Goal: Information Seeking & Learning: Learn about a topic

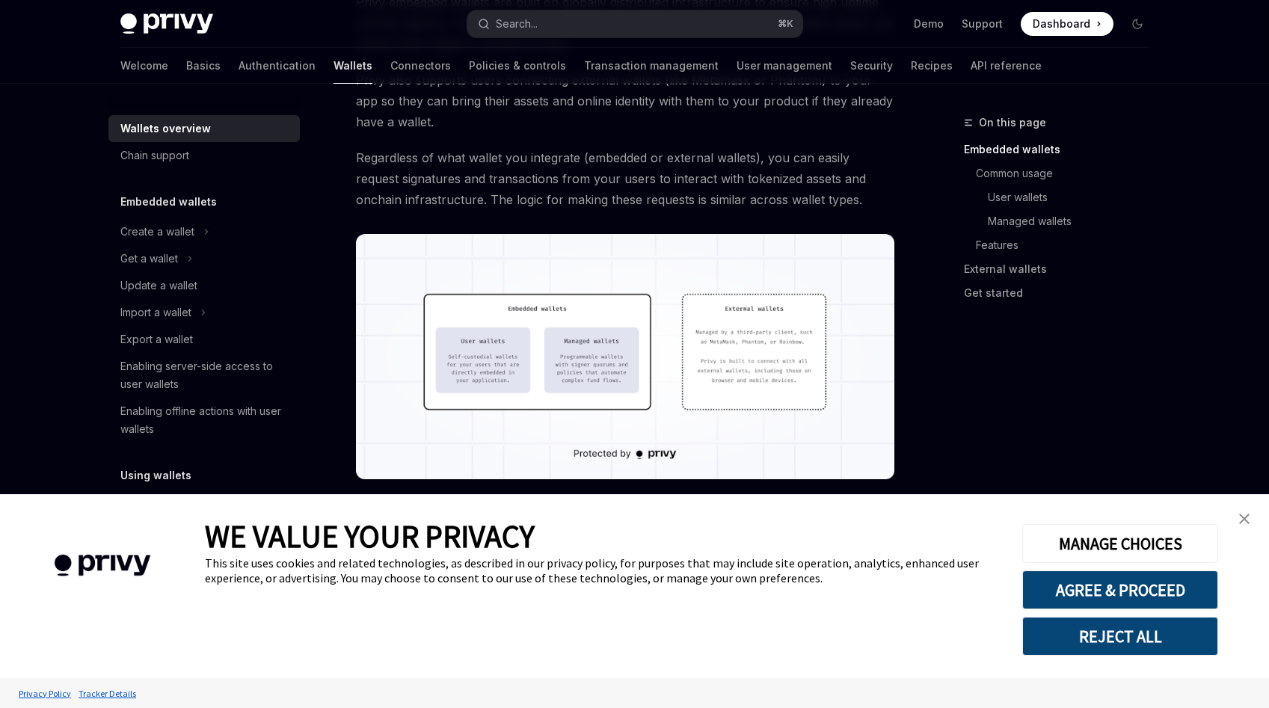
scroll to position [144, 0]
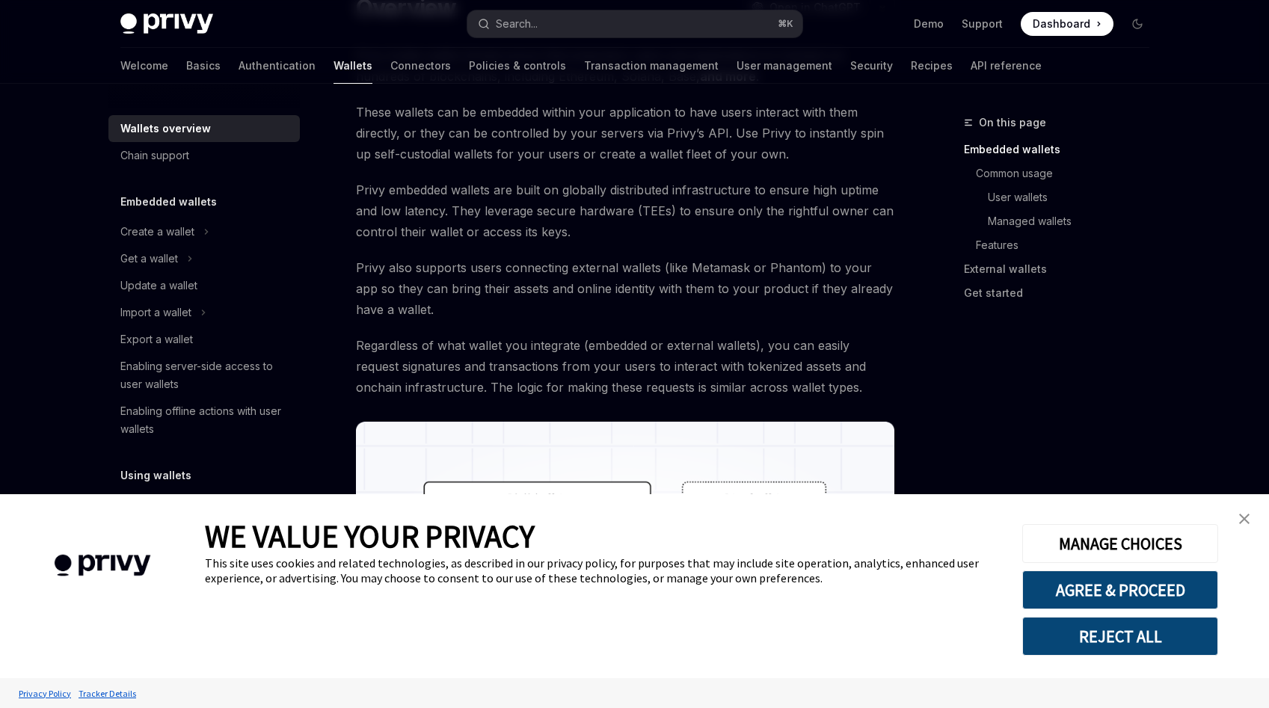
click at [182, 20] on img at bounding box center [166, 23] width 93 height 21
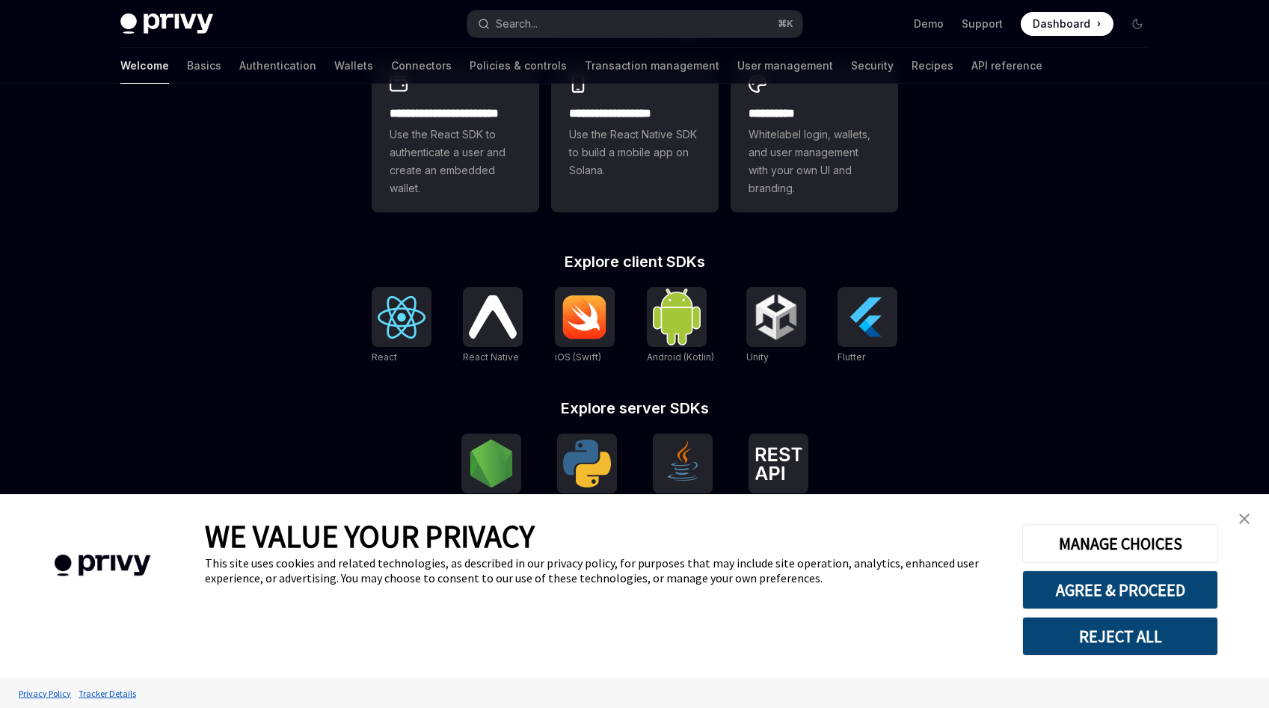
scroll to position [481, 0]
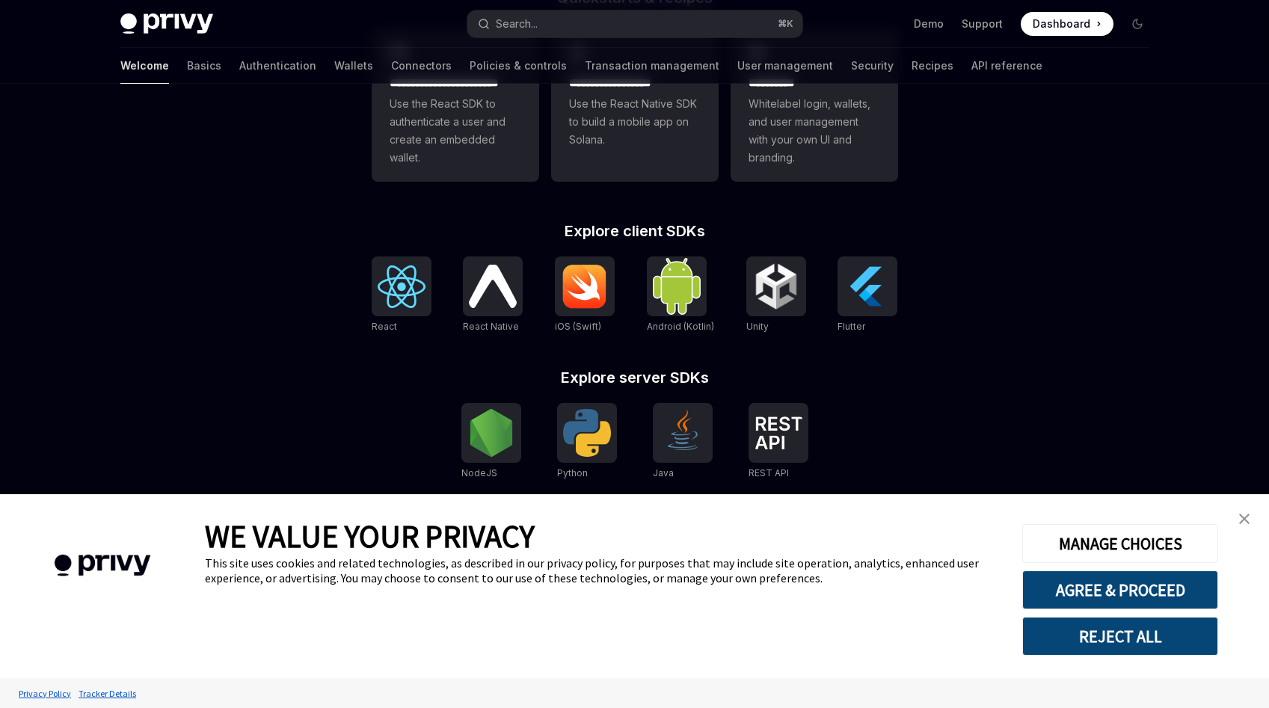
click at [1244, 514] on img "close banner" at bounding box center [1244, 519] width 10 height 10
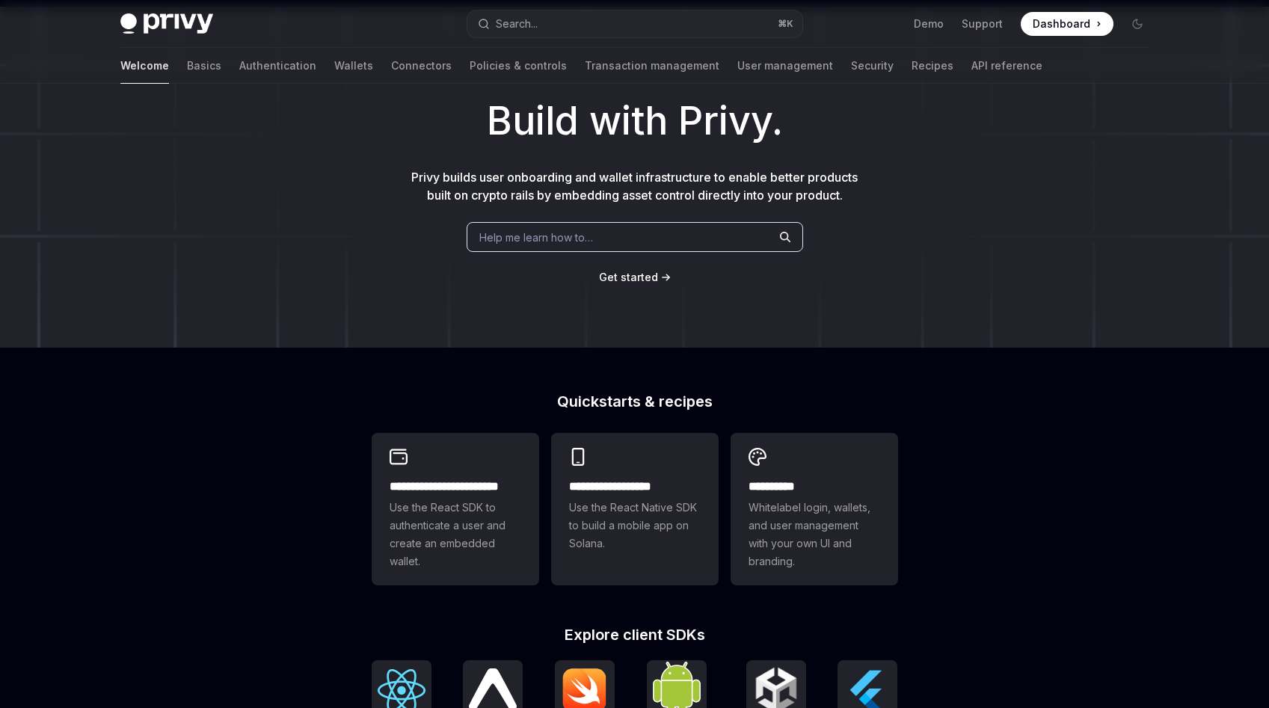
scroll to position [0, 0]
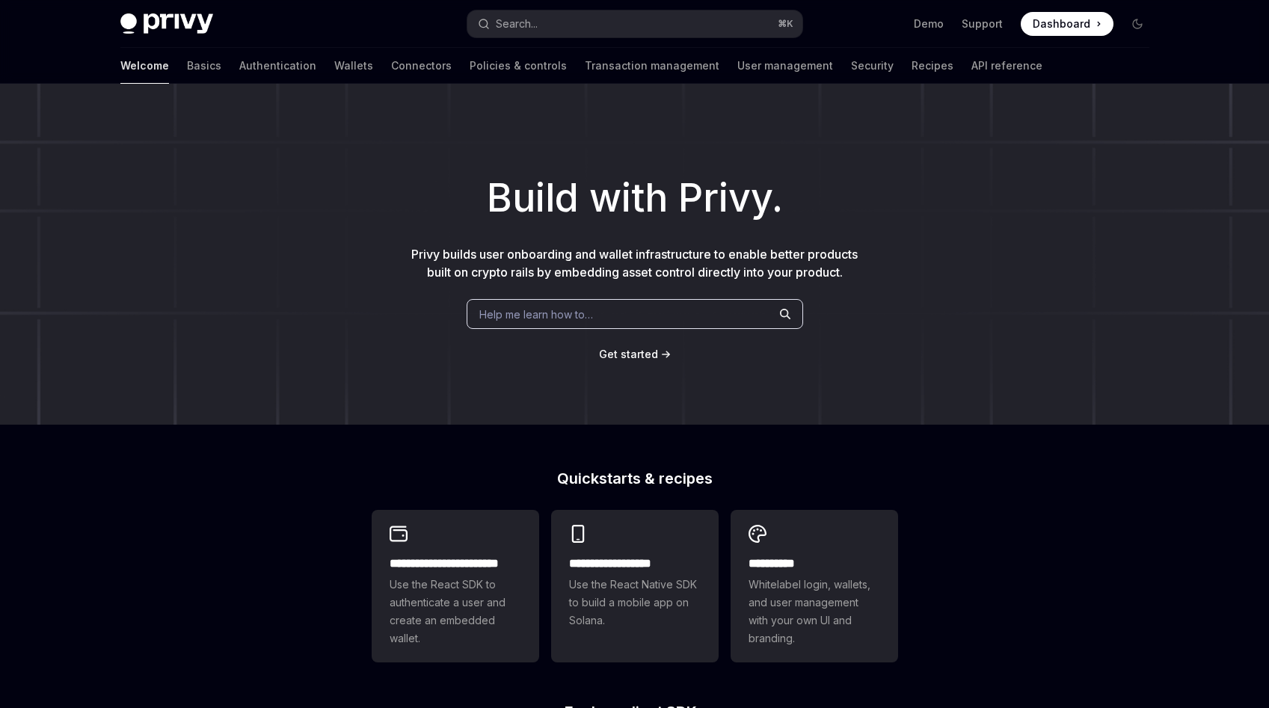
click at [743, 205] on h1 "Build with Privy." at bounding box center [634, 198] width 1221 height 58
click at [334, 63] on link "Wallets" at bounding box center [353, 66] width 39 height 36
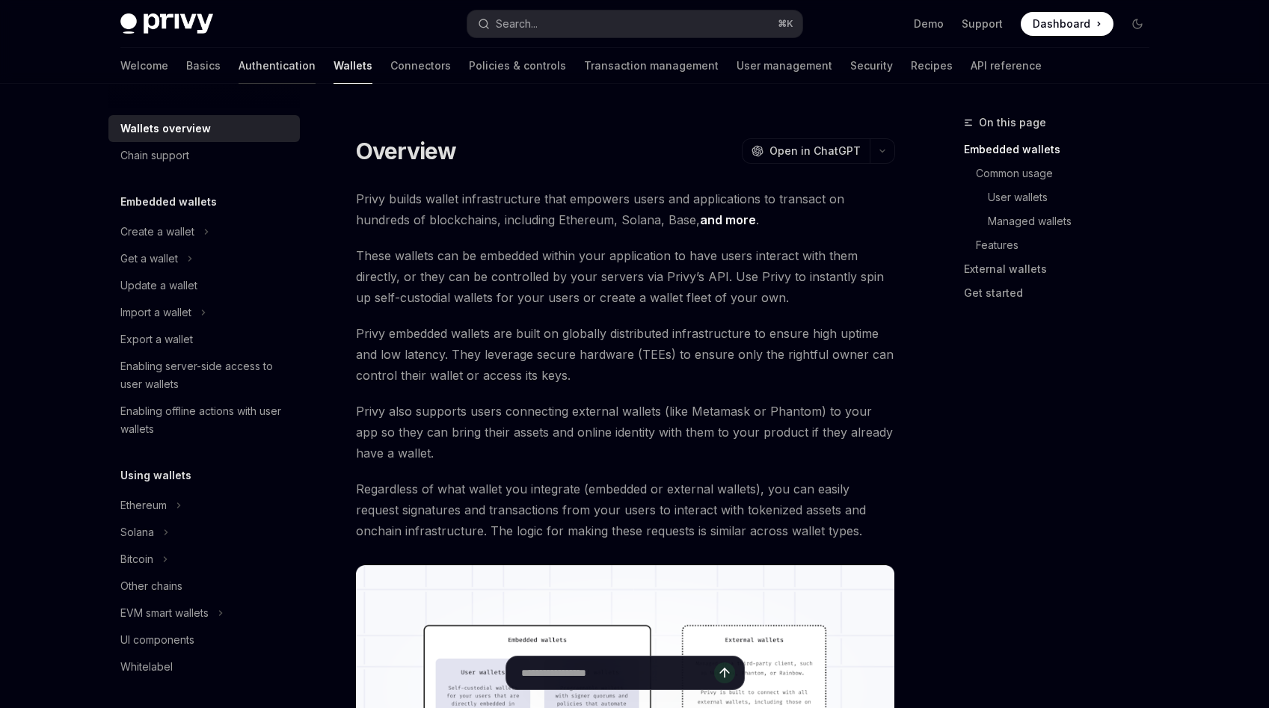
click at [238, 74] on link "Authentication" at bounding box center [276, 66] width 77 height 36
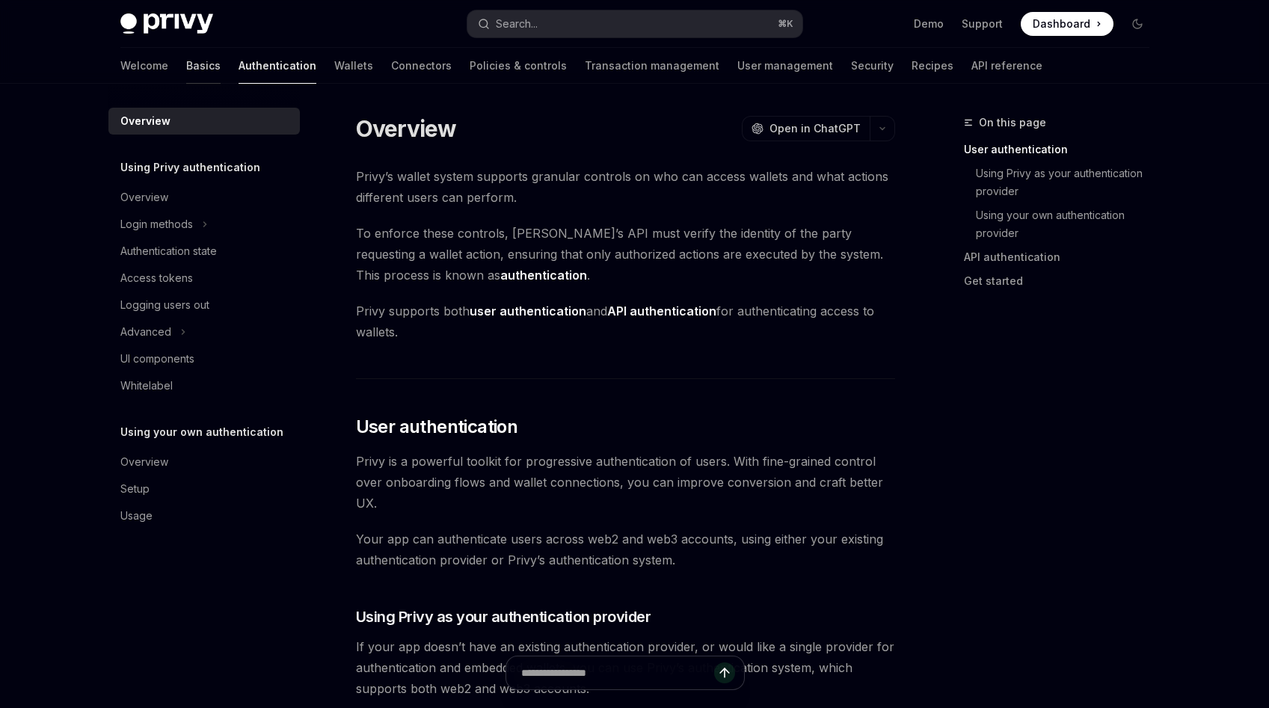
click at [186, 72] on link "Basics" at bounding box center [203, 66] width 34 height 36
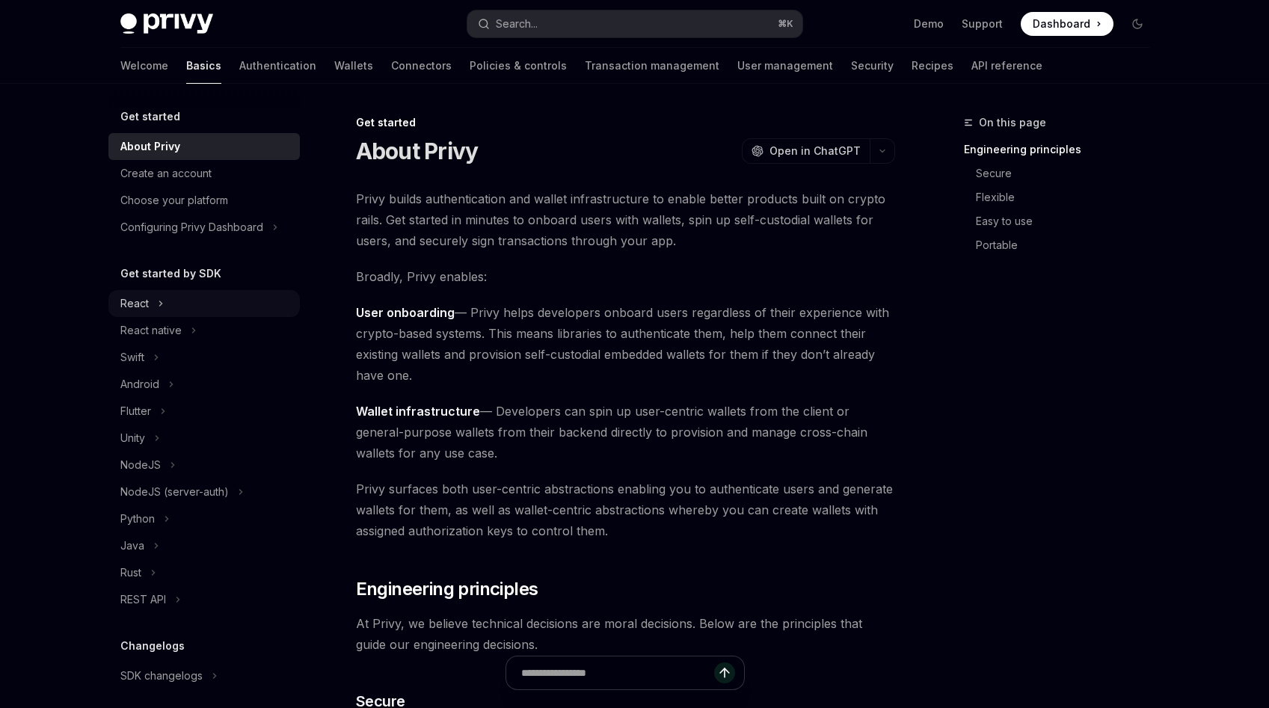
click at [136, 298] on div "React" at bounding box center [134, 304] width 28 height 18
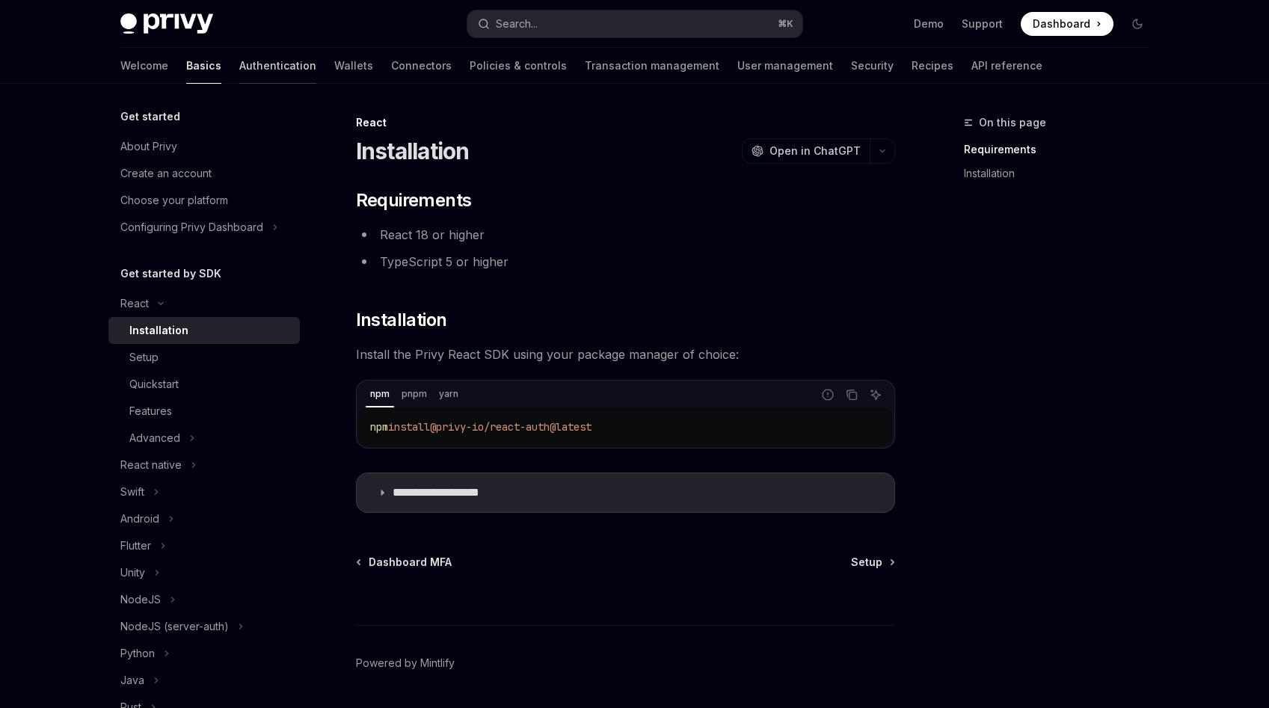
click at [239, 69] on link "Authentication" at bounding box center [277, 66] width 77 height 36
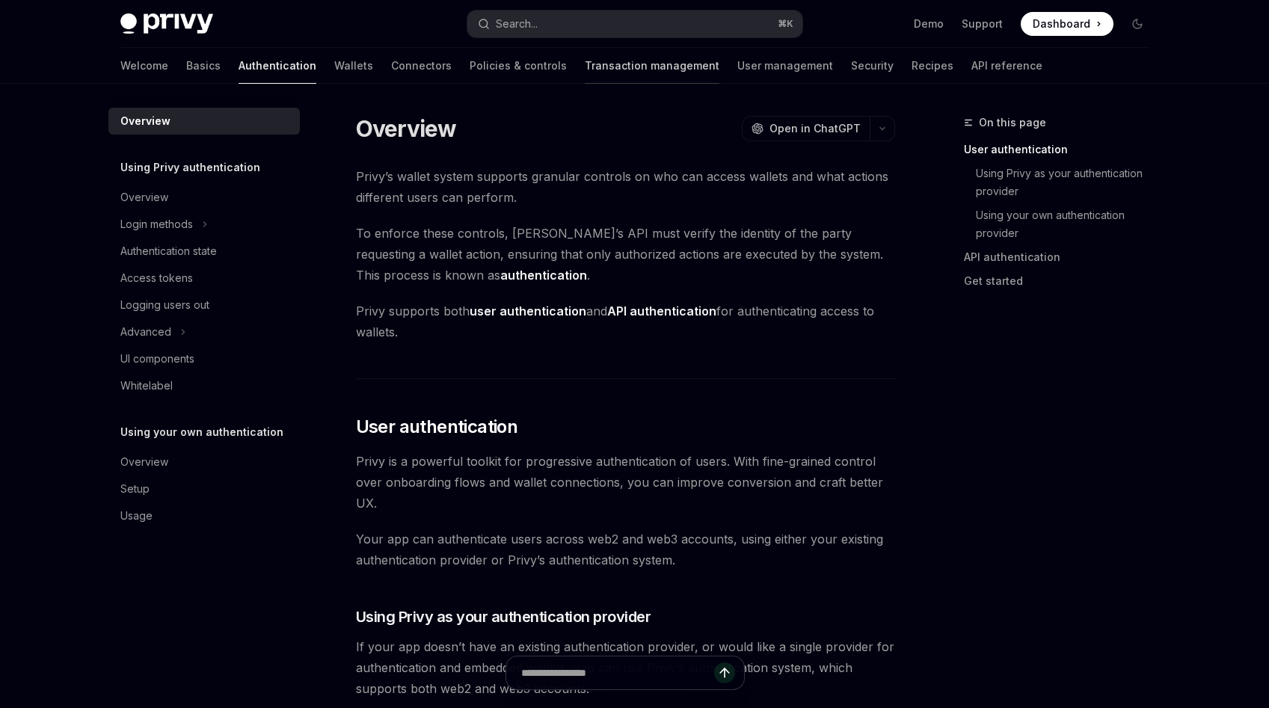
click at [585, 69] on link "Transaction management" at bounding box center [652, 66] width 135 height 36
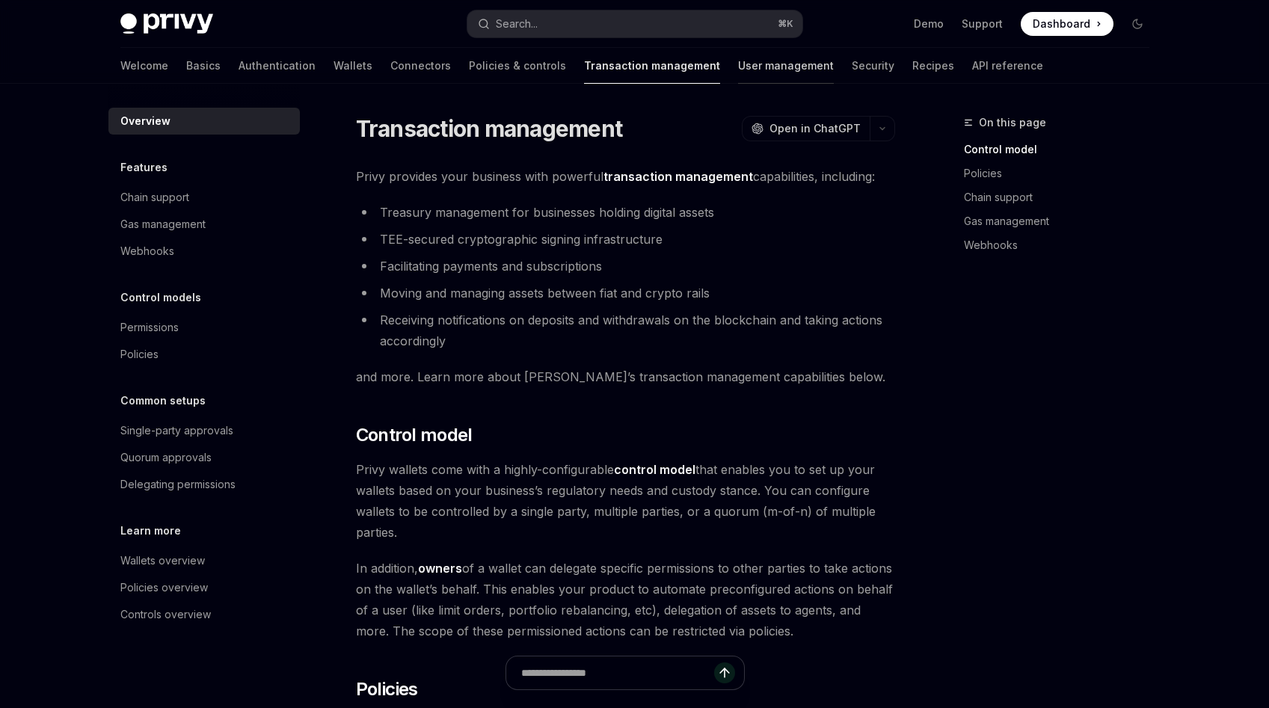
click at [738, 67] on link "User management" at bounding box center [786, 66] width 96 height 36
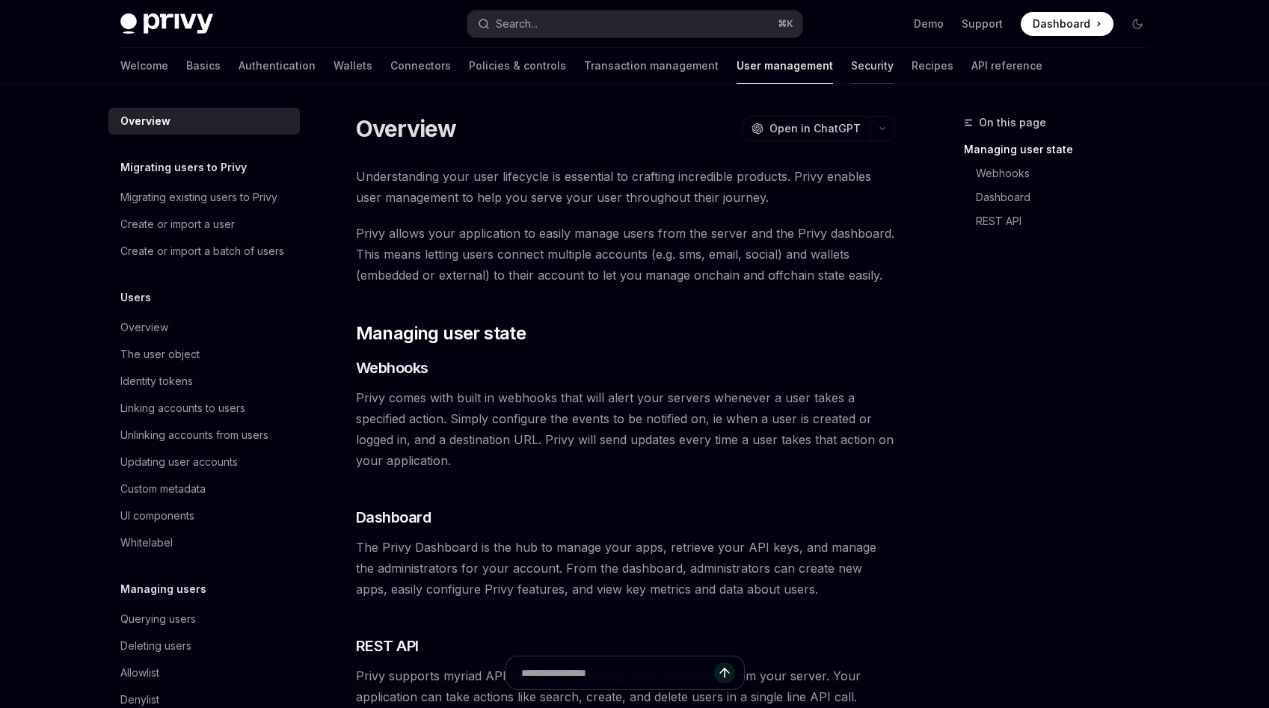
click at [851, 68] on link "Security" at bounding box center [872, 66] width 43 height 36
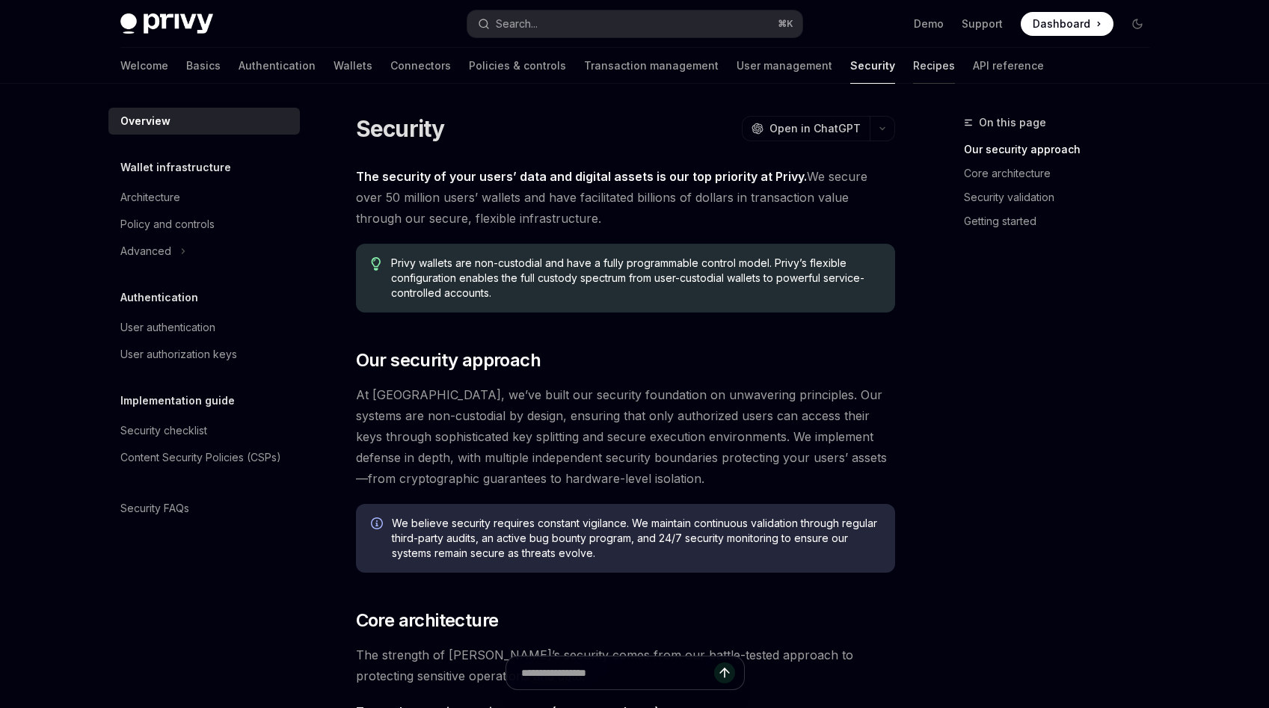
click at [913, 63] on link "Recipes" at bounding box center [934, 66] width 42 height 36
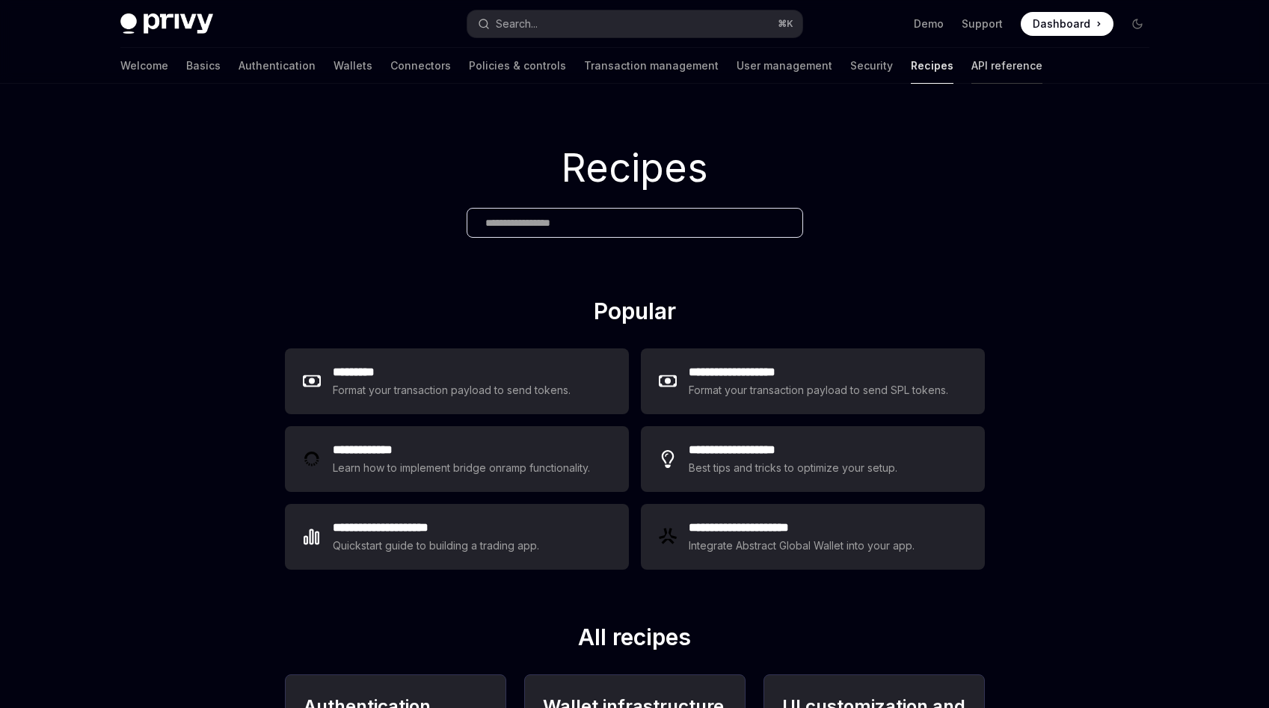
click at [971, 61] on link "API reference" at bounding box center [1006, 66] width 71 height 36
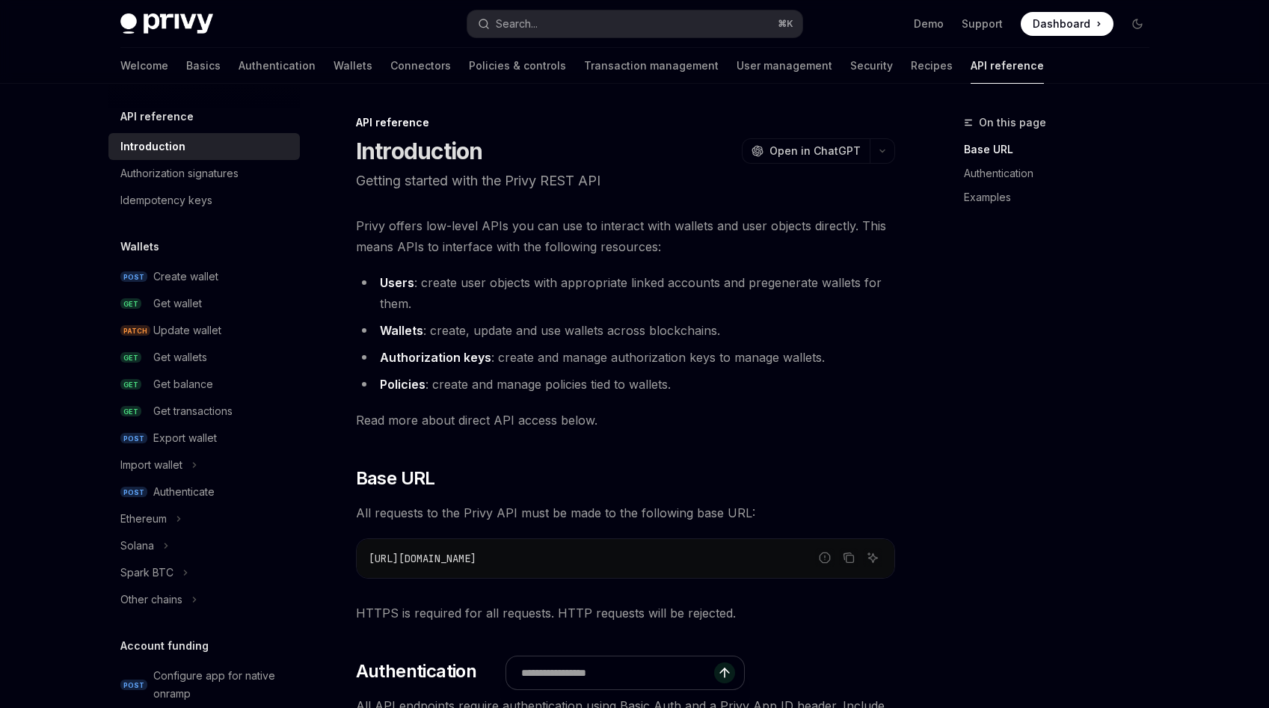
click at [805, 72] on div "Welcome Basics Authentication Wallets Connectors Policies & controls Transactio…" at bounding box center [581, 66] width 923 height 36
click at [911, 70] on link "Recipes" at bounding box center [932, 66] width 42 height 36
type textarea "*"
